Goal: Information Seeking & Learning: Learn about a topic

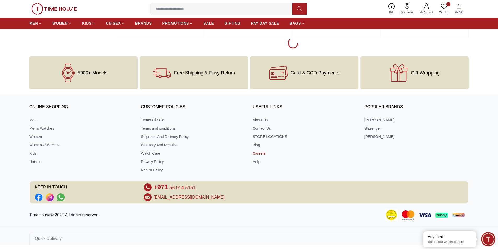
scroll to position [825, 0]
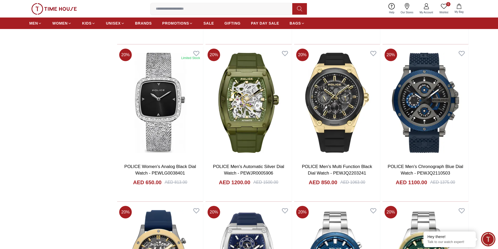
scroll to position [1426, 0]
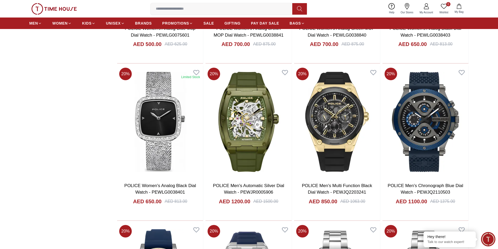
click at [62, 10] on img at bounding box center [54, 9] width 46 height 12
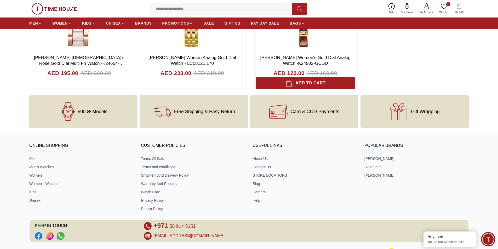
scroll to position [2145, 0]
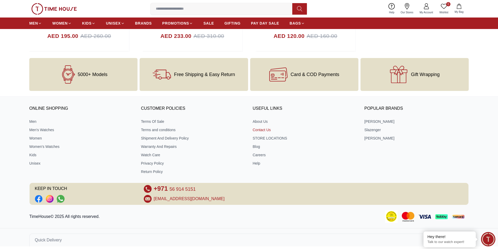
click at [262, 130] on link "Contact Us" at bounding box center [305, 129] width 104 height 5
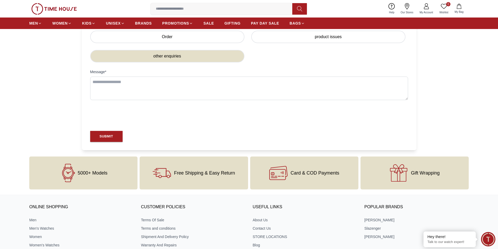
scroll to position [176, 0]
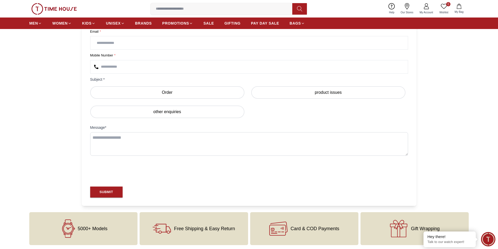
click at [172, 12] on input at bounding box center [224, 9] width 146 height 10
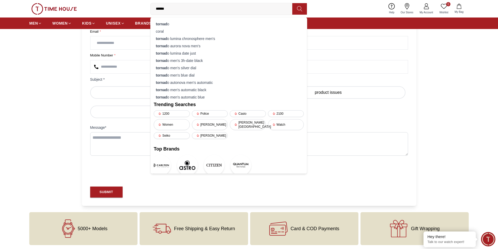
type input "*******"
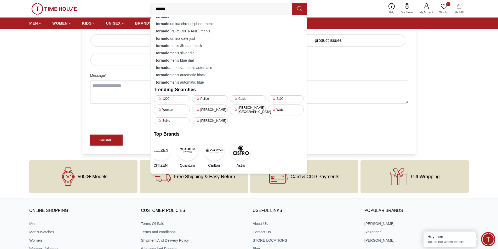
scroll to position [228, 0]
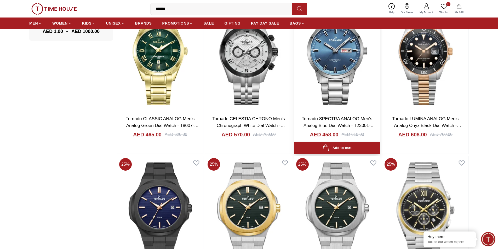
scroll to position [314, 0]
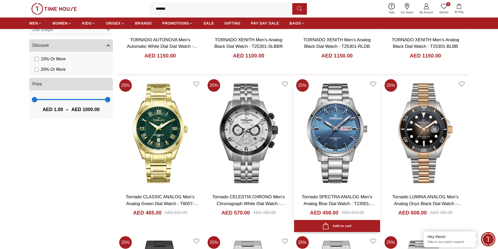
click at [346, 129] on img at bounding box center [337, 133] width 86 height 112
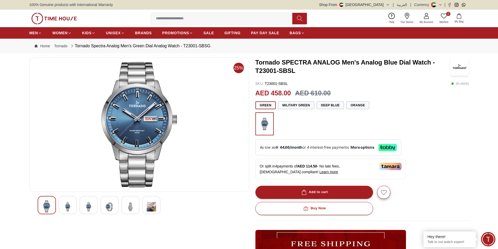
click at [71, 203] on img at bounding box center [67, 207] width 9 height 13
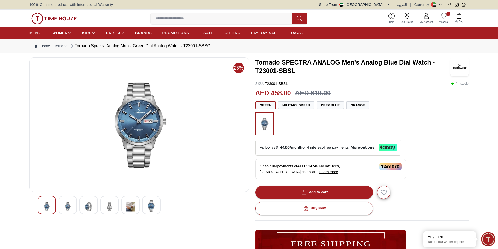
click at [83, 205] on div at bounding box center [89, 205] width 18 height 18
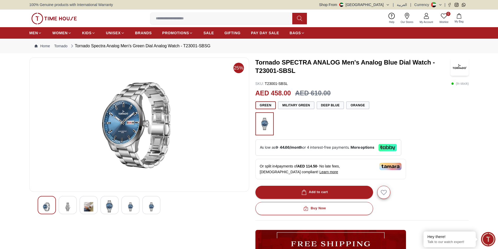
click at [104, 206] on div at bounding box center [109, 205] width 18 height 18
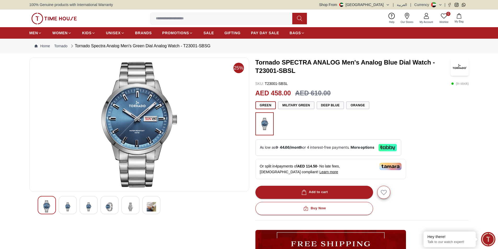
click at [126, 208] on img at bounding box center [130, 207] width 9 height 13
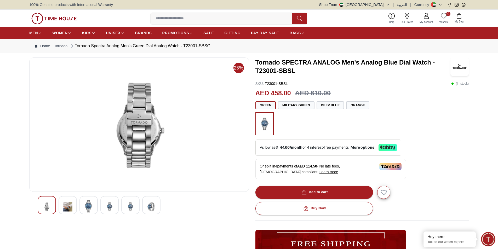
click at [151, 208] on img at bounding box center [151, 207] width 9 height 13
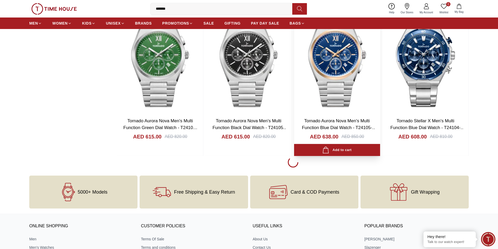
scroll to position [781, 0]
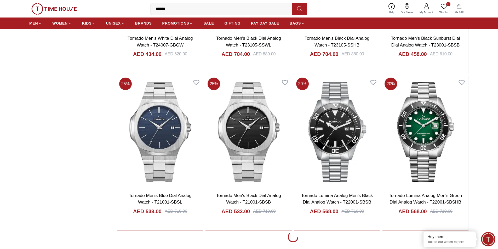
scroll to position [2246, 0]
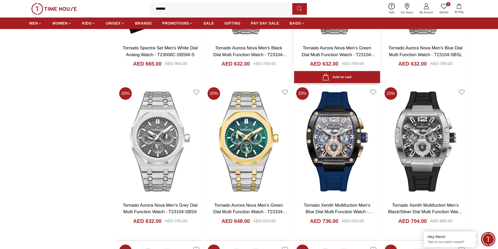
scroll to position [3579, 0]
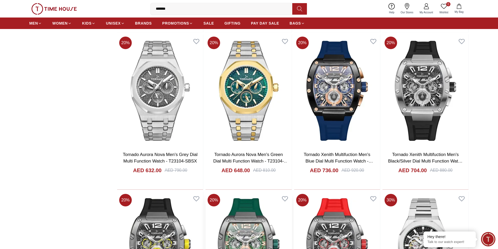
scroll to position [3789, 0]
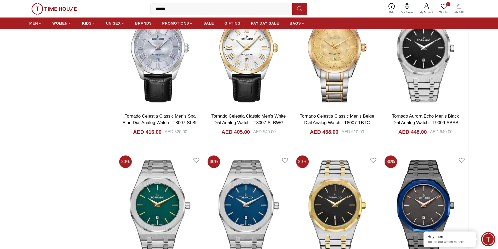
scroll to position [5149, 0]
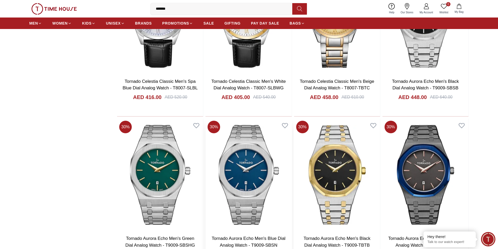
click at [248, 183] on img at bounding box center [249, 175] width 86 height 112
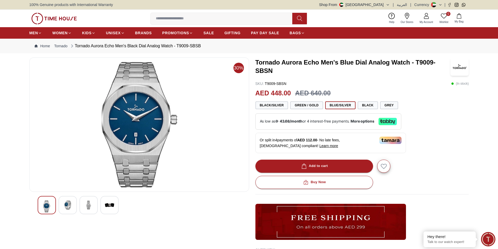
click at [64, 203] on img at bounding box center [67, 205] width 9 height 9
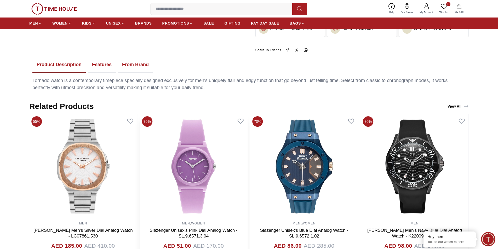
scroll to position [183, 0]
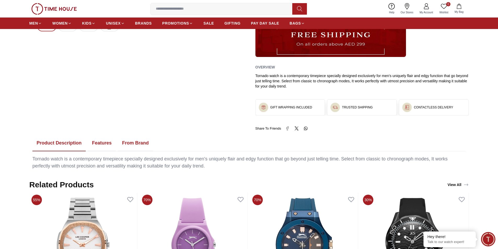
click at [96, 144] on button "Features" at bounding box center [102, 143] width 28 height 16
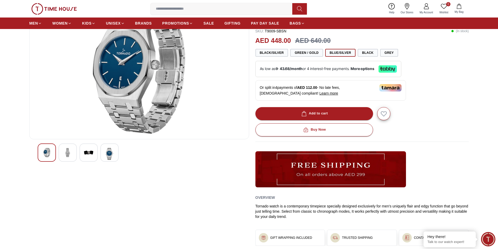
scroll to position [52, 0]
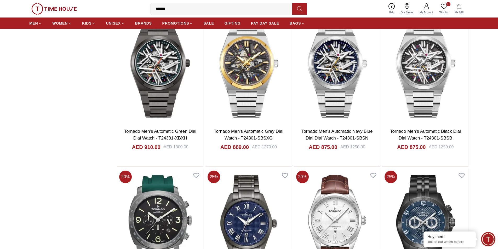
scroll to position [1267, 0]
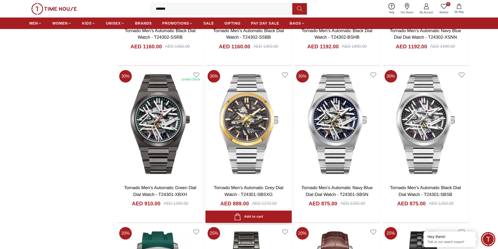
click at [256, 137] on img at bounding box center [249, 124] width 86 height 112
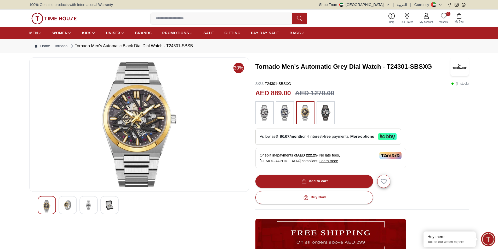
click at [66, 205] on img at bounding box center [67, 205] width 9 height 9
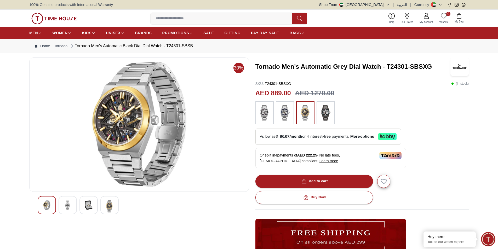
click at [84, 201] on img at bounding box center [88, 205] width 9 height 9
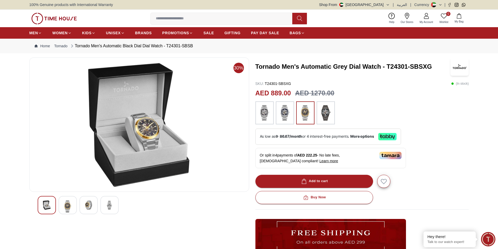
click at [107, 202] on img at bounding box center [109, 205] width 9 height 9
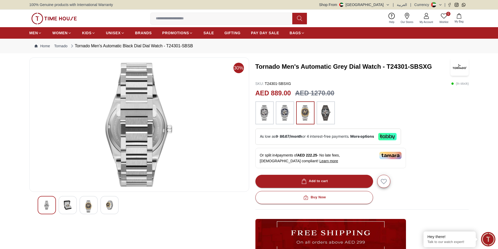
click at [66, 203] on img at bounding box center [67, 205] width 9 height 9
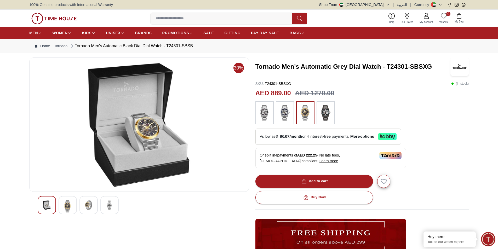
click at [324, 117] on img at bounding box center [325, 113] width 13 height 18
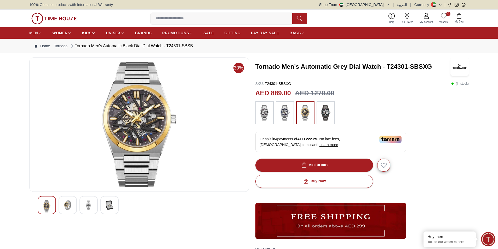
click at [66, 204] on img at bounding box center [67, 205] width 9 height 9
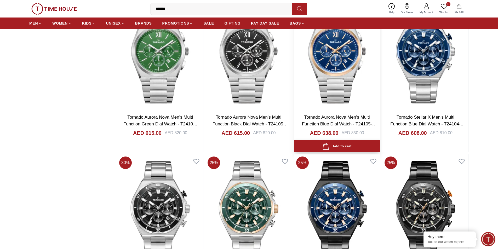
scroll to position [744, 0]
